Goal: Task Accomplishment & Management: Use online tool/utility

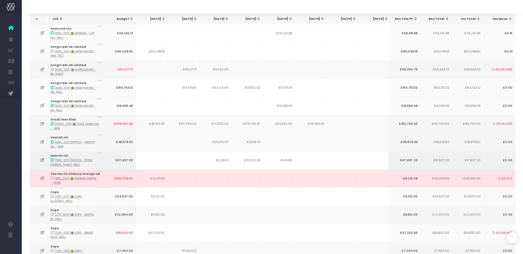
scroll to position [1339, 0]
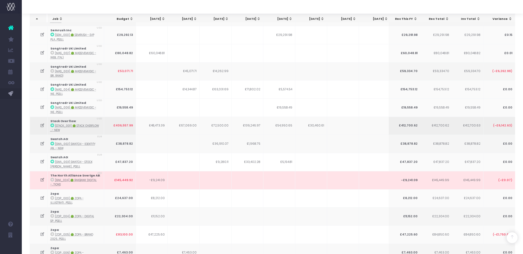
click at [41, 123] on icon at bounding box center [42, 125] width 5 height 5
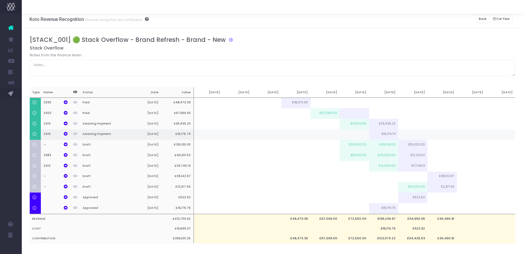
scroll to position [0, 0]
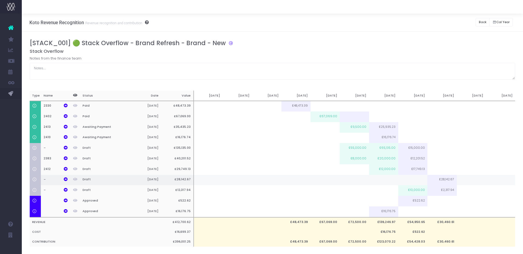
click at [413, 181] on td at bounding box center [412, 180] width 29 height 11
paste input "28142.67"
type input "28142.67"
click at [377, 46] on div "[STACK_001] 🟢 Stack Overflow - Brand Refresh - Brand - New" at bounding box center [275, 43] width 490 height 9
click at [477, 22] on button "Back" at bounding box center [482, 22] width 14 height 8
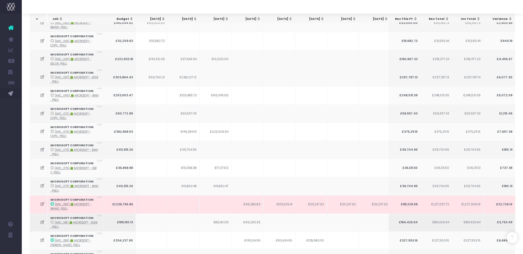
scroll to position [761, 0]
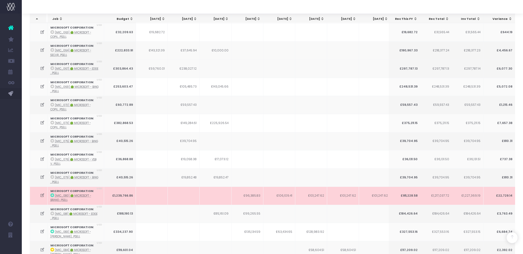
click at [42, 193] on icon at bounding box center [42, 195] width 5 height 5
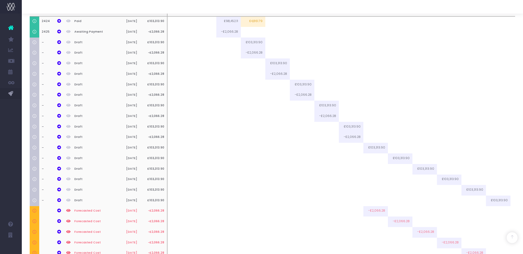
scroll to position [0, 0]
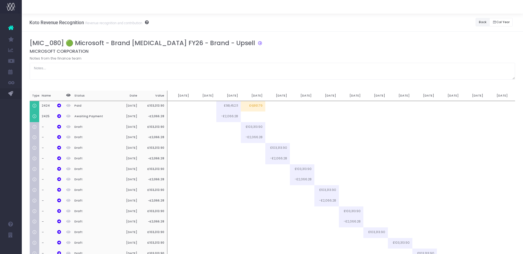
click at [478, 19] on button "Back" at bounding box center [482, 22] width 14 height 8
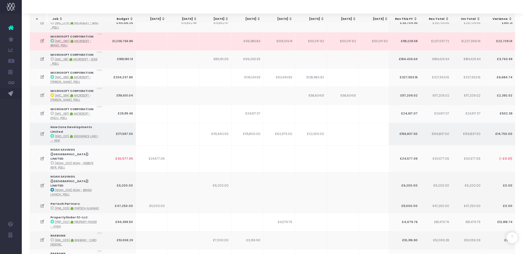
scroll to position [915, 0]
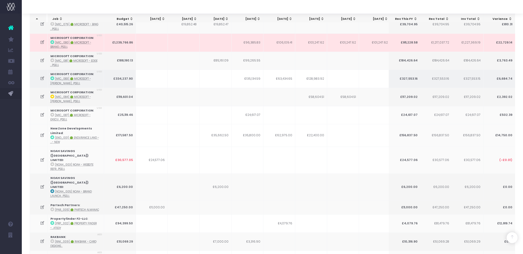
click at [43, 76] on icon at bounding box center [42, 78] width 5 height 5
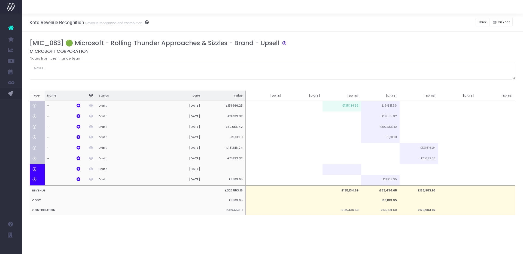
scroll to position [0, 0]
click at [392, 147] on td at bounding box center [380, 148] width 38 height 11
type input "44999.99"
drag, startPoint x: 447, startPoint y: 33, endPoint x: 461, endPoint y: 33, distance: 14.2
click at [447, 33] on div "[MIC_083] 🟢 Microsoft - Rolling Thunder Approaches & Sizzles - Brand - Upsell M…" at bounding box center [272, 133] width 501 height 202
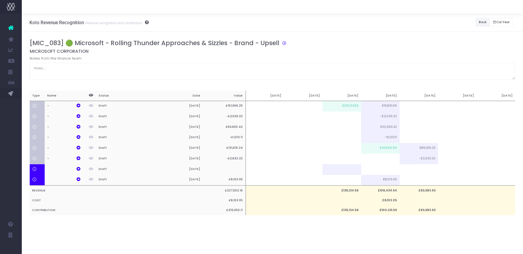
click at [481, 23] on button "Back" at bounding box center [482, 22] width 14 height 8
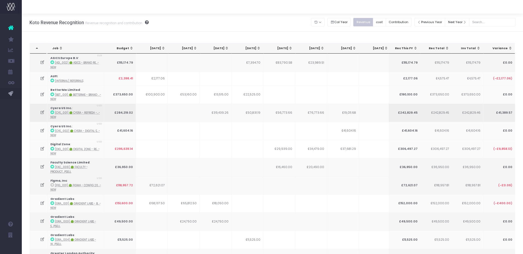
click at [41, 112] on icon at bounding box center [42, 112] width 5 height 5
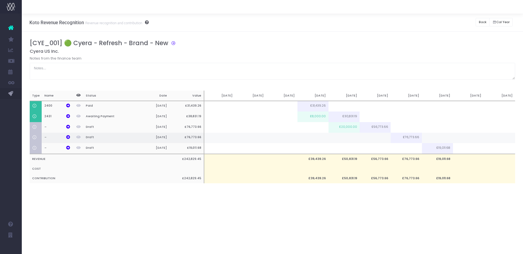
click at [378, 138] on td at bounding box center [374, 138] width 31 height 11
type input "20000"
click at [485, 22] on button "Back" at bounding box center [482, 22] width 14 height 8
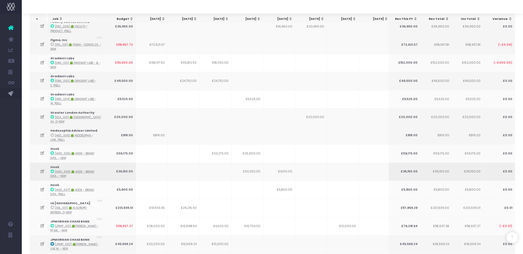
scroll to position [1162, 0]
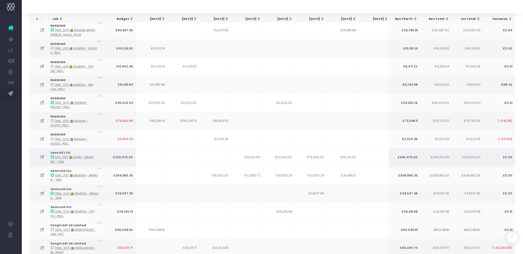
click at [43, 155] on icon at bounding box center [42, 157] width 5 height 5
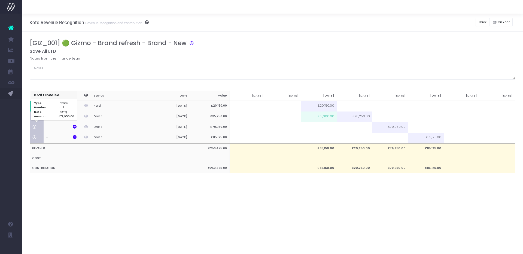
scroll to position [0, 0]
click at [356, 125] on td at bounding box center [355, 127] width 36 height 11
type input "50000"
drag, startPoint x: 425, startPoint y: 38, endPoint x: 474, endPoint y: 29, distance: 50.6
click at [428, 38] on div "[GIZ_001] 🟢 Gizmo - Brand refresh - Brand - New Save All LTD Notes from the fin…" at bounding box center [272, 112] width 501 height 160
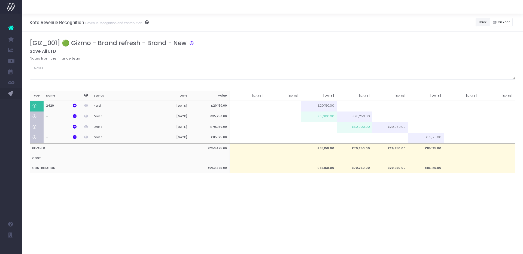
click at [484, 23] on button "Back" at bounding box center [482, 22] width 14 height 8
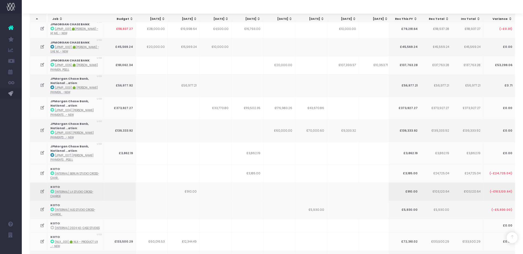
scroll to position [340, 0]
